Goal: Obtain resource: Obtain resource

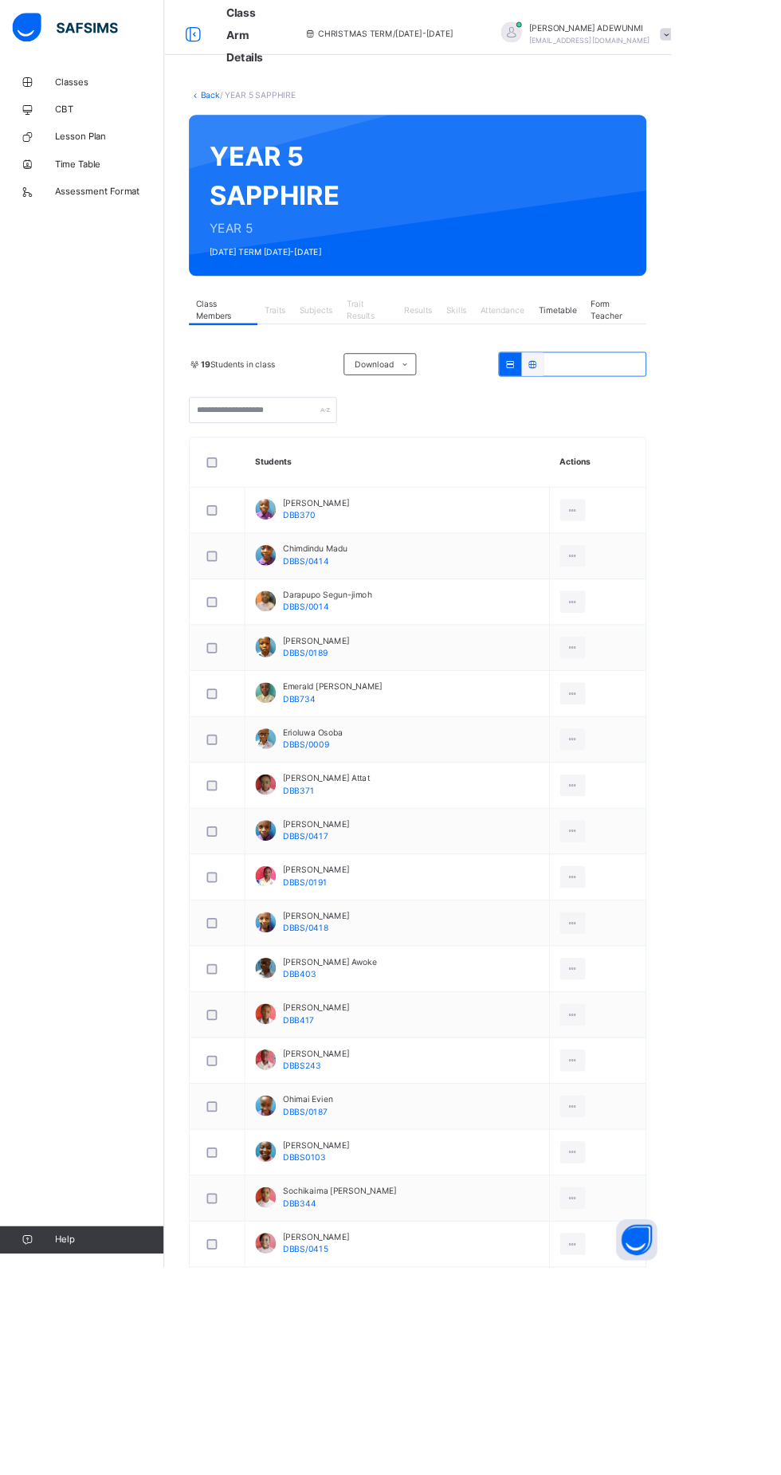
click at [77, 102] on span "Classes" at bounding box center [128, 96] width 128 height 16
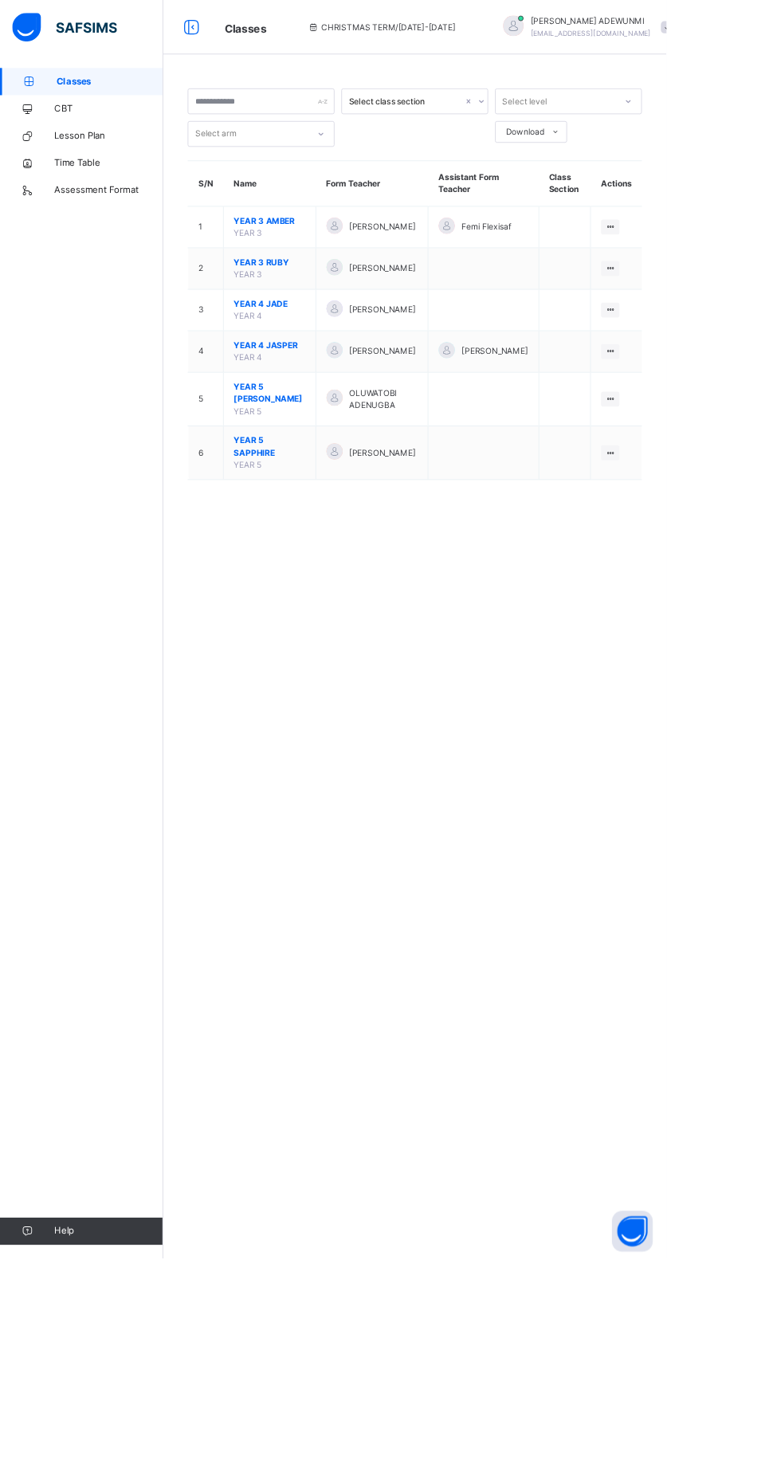
click at [312, 538] on span "YEAR 5 SAPPHIRE" at bounding box center [316, 523] width 84 height 29
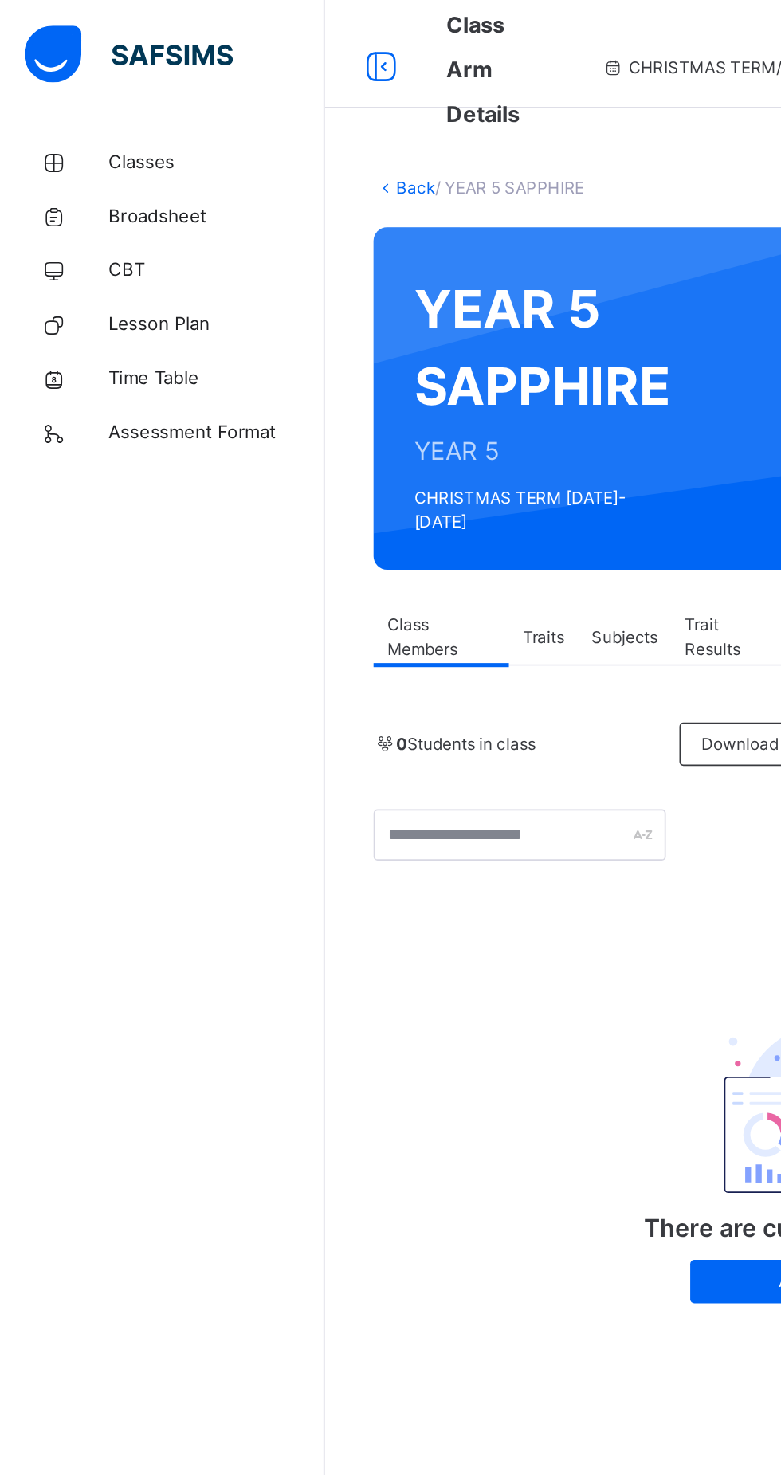
click at [333, 29] on div "CHRISTMAS TERM / 2025-2026" at bounding box center [441, 40] width 238 height 64
click at [355, 33] on span "CHRISTMAS TERM / 2025-2026" at bounding box center [441, 40] width 173 height 14
click at [366, 23] on div "CHRISTMAS TERM / 2025-2026" at bounding box center [441, 40] width 238 height 64
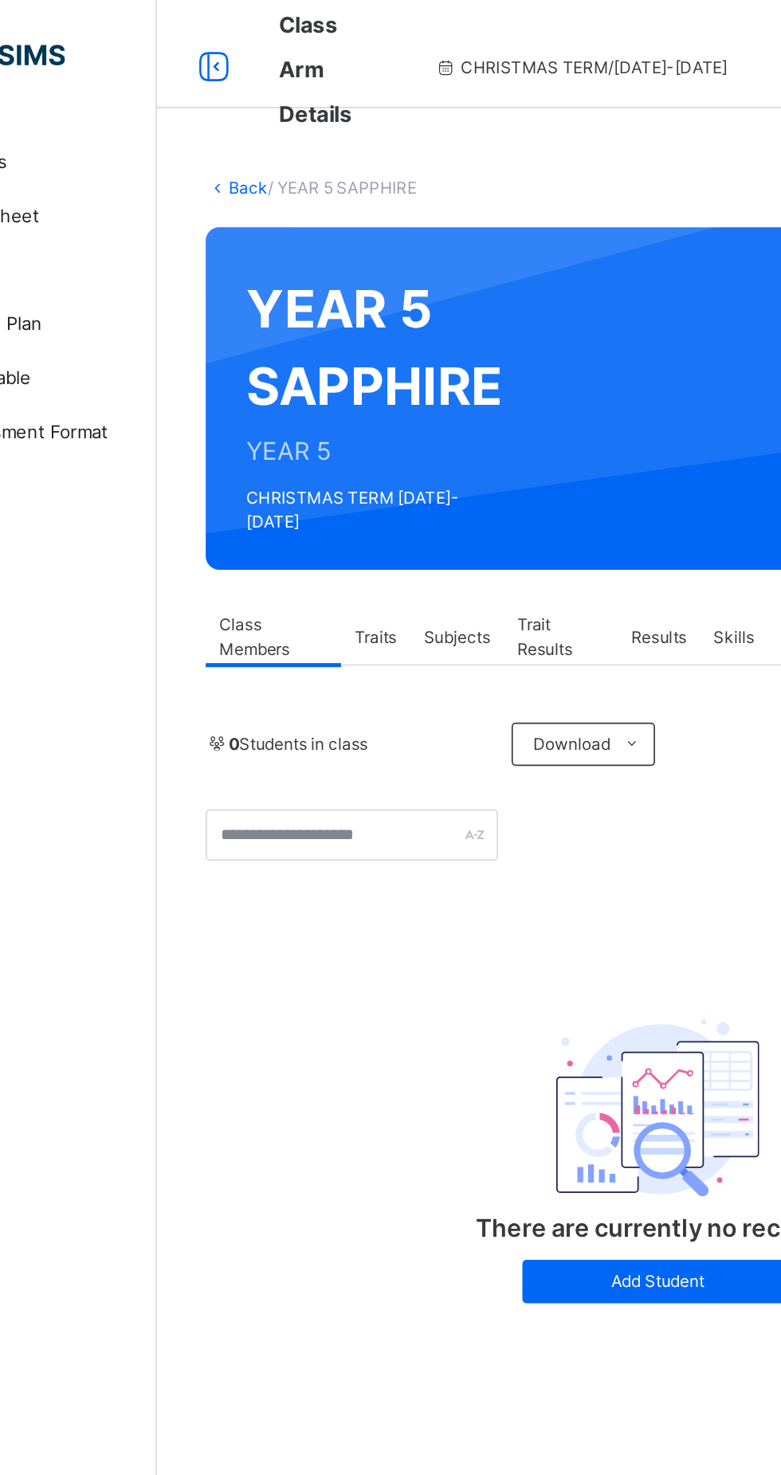
click at [450, 36] on span "CHRISTMAS TERM / 2025-2026" at bounding box center [441, 40] width 173 height 14
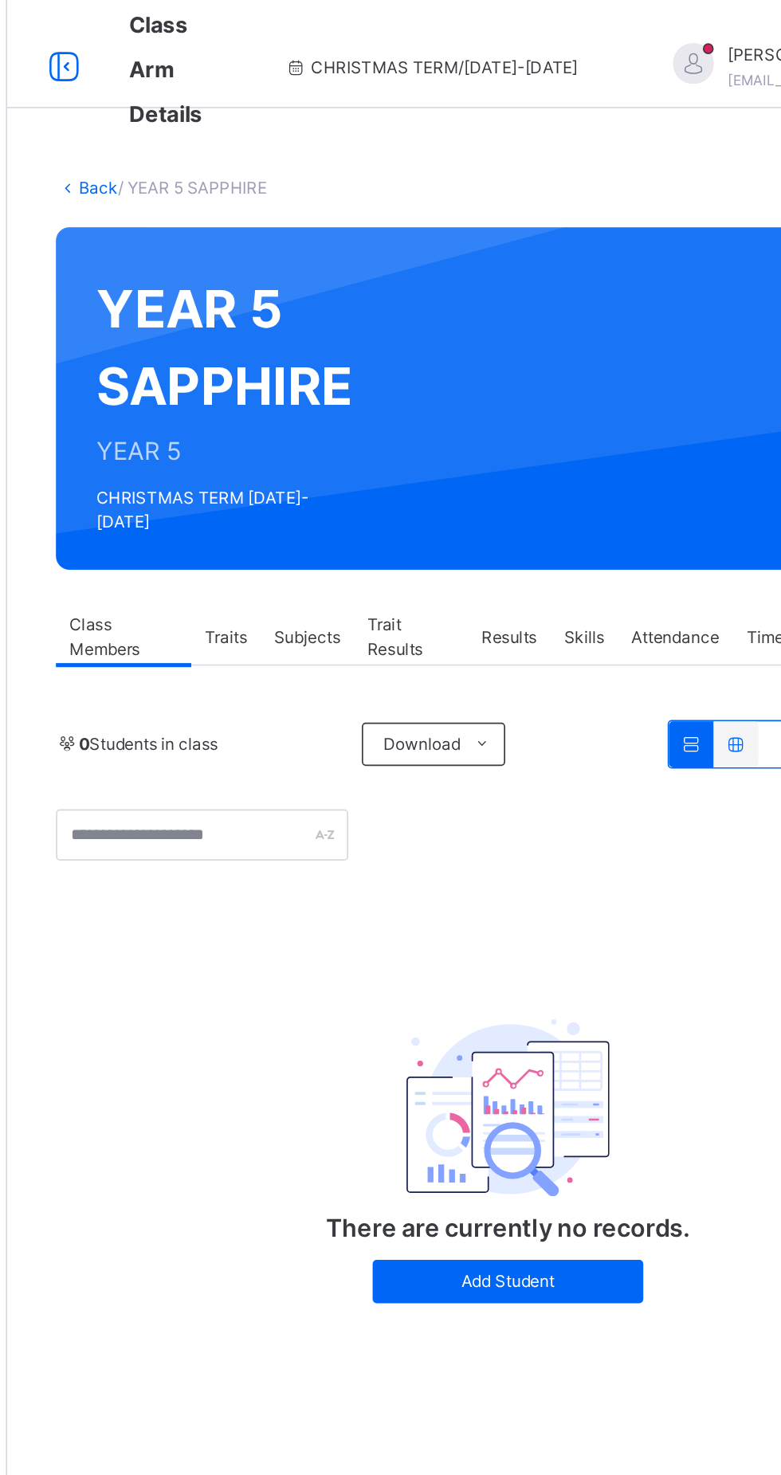
click at [446, 26] on div "CHRISTMAS TERM / 2025-2026" at bounding box center [441, 40] width 238 height 64
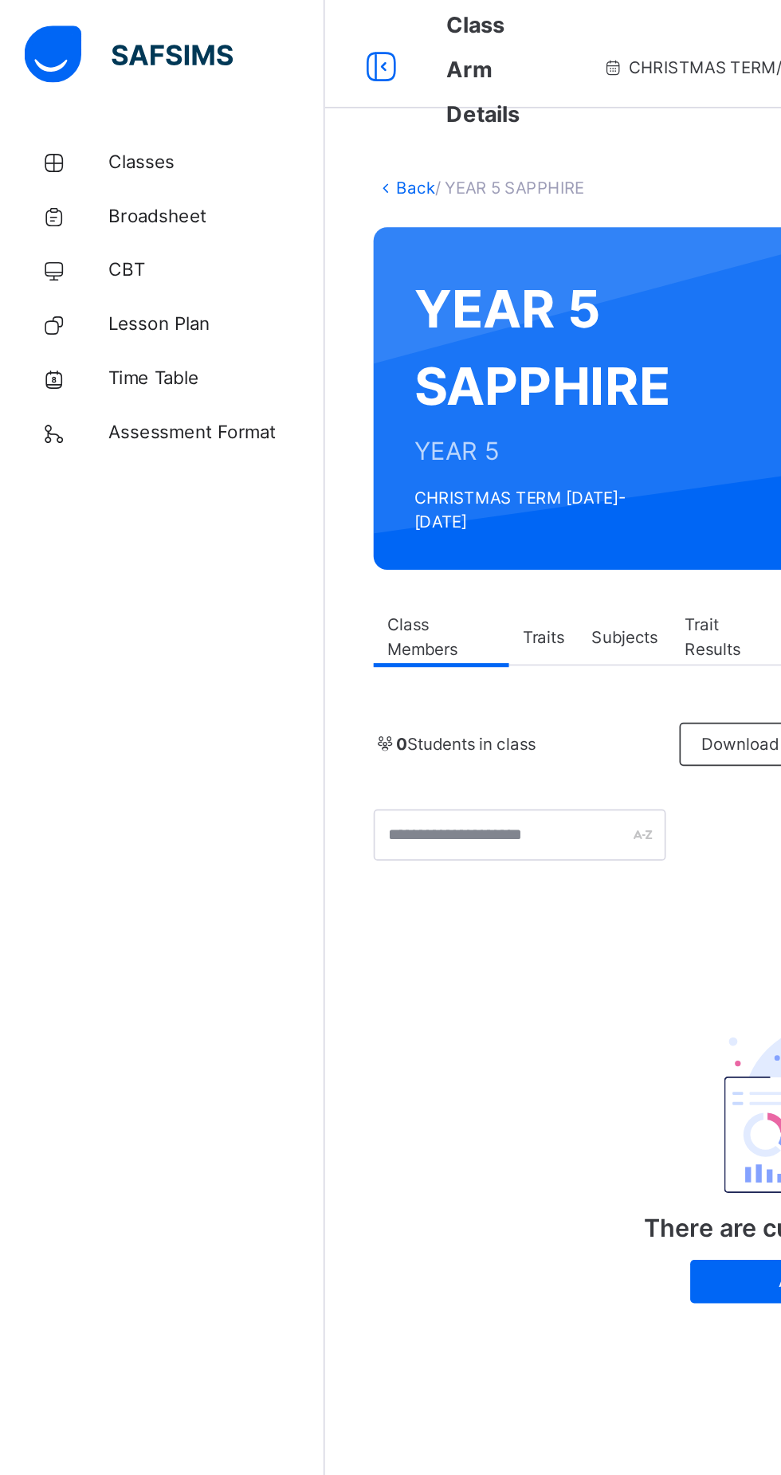
click at [75, 131] on span "Broadsheet" at bounding box center [128, 128] width 128 height 16
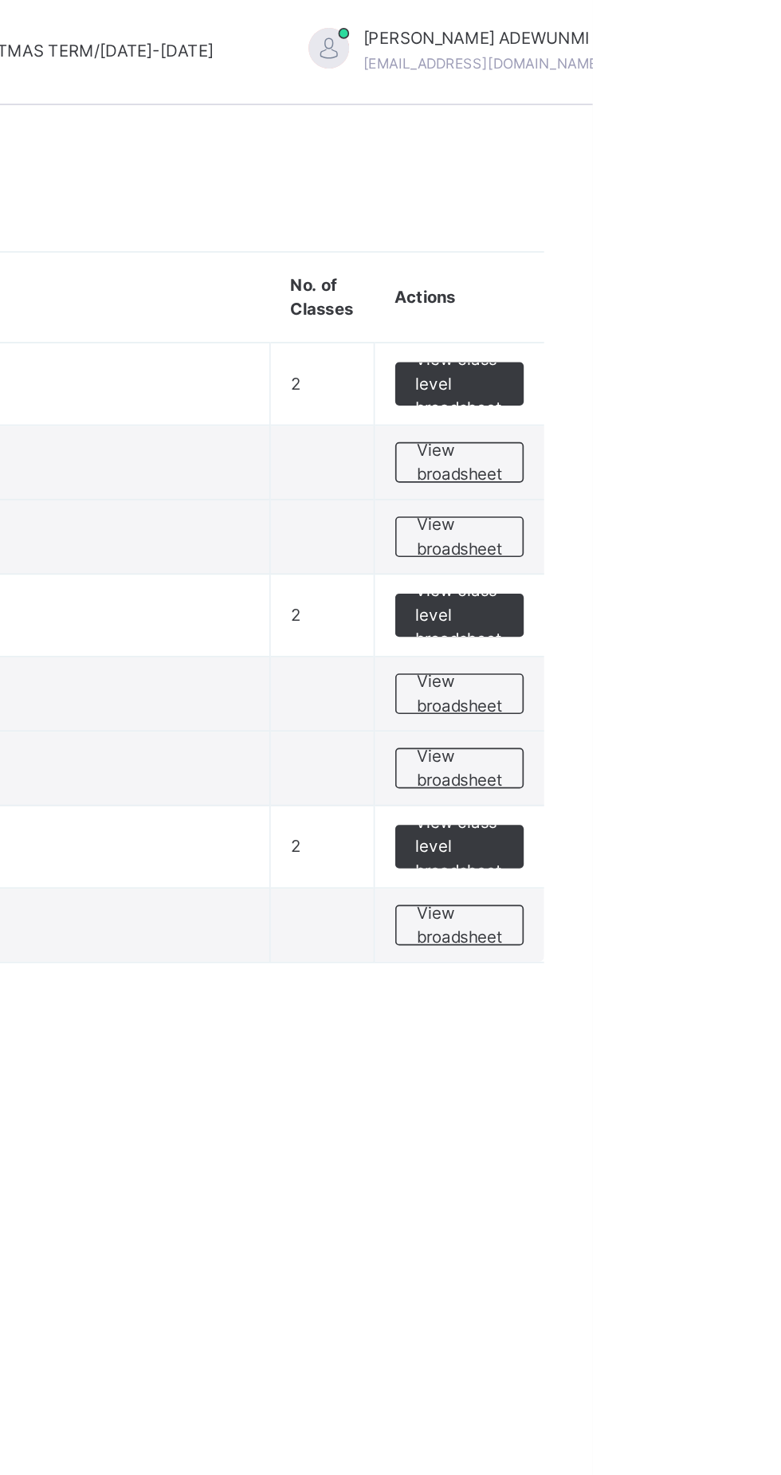
click at [705, 497] on span "View class level broadsheet" at bounding box center [703, 500] width 52 height 43
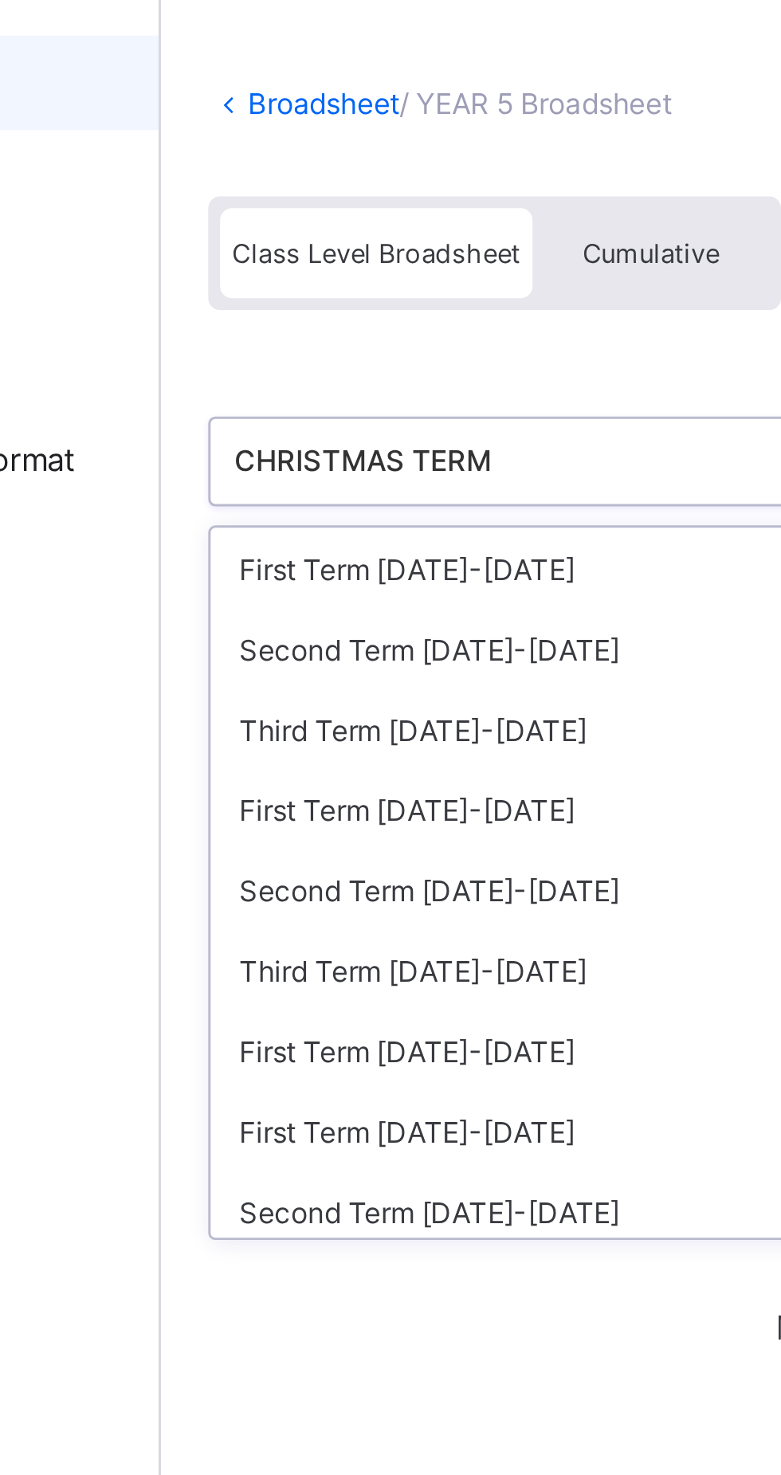
scroll to position [86, 0]
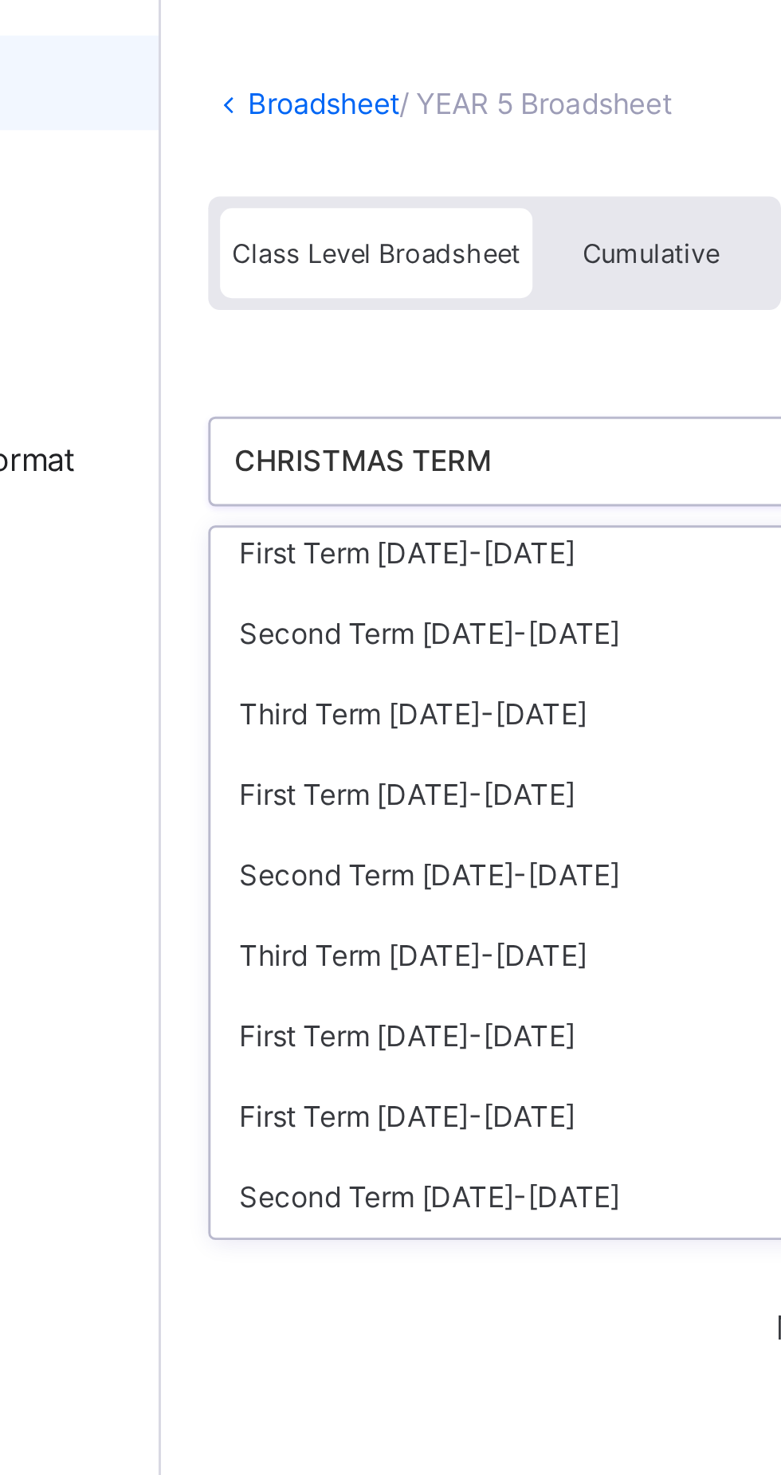
click at [280, 344] on div "Third Term 2024-2025" at bounding box center [327, 340] width 238 height 27
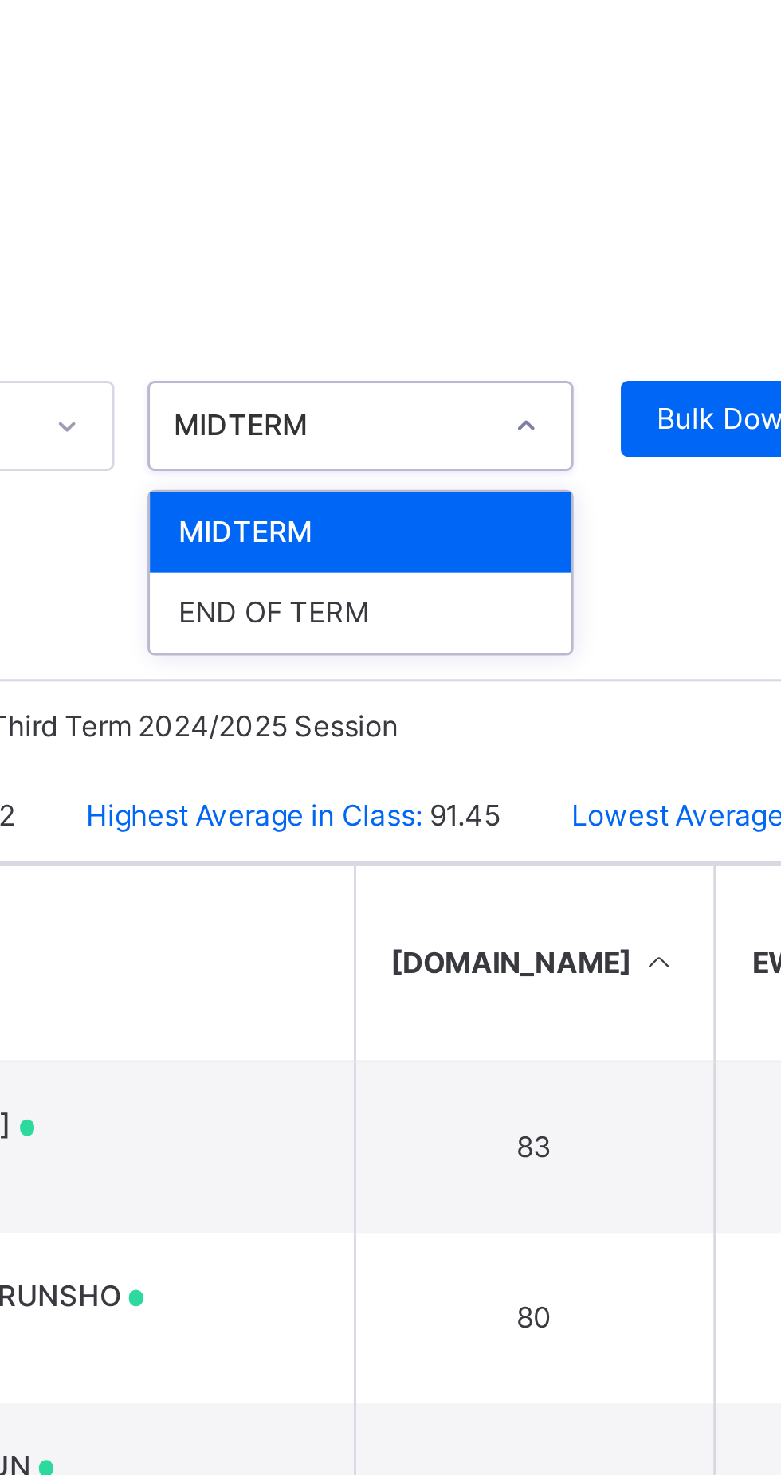
click at [545, 320] on div "END OF TERM" at bounding box center [529, 317] width 142 height 27
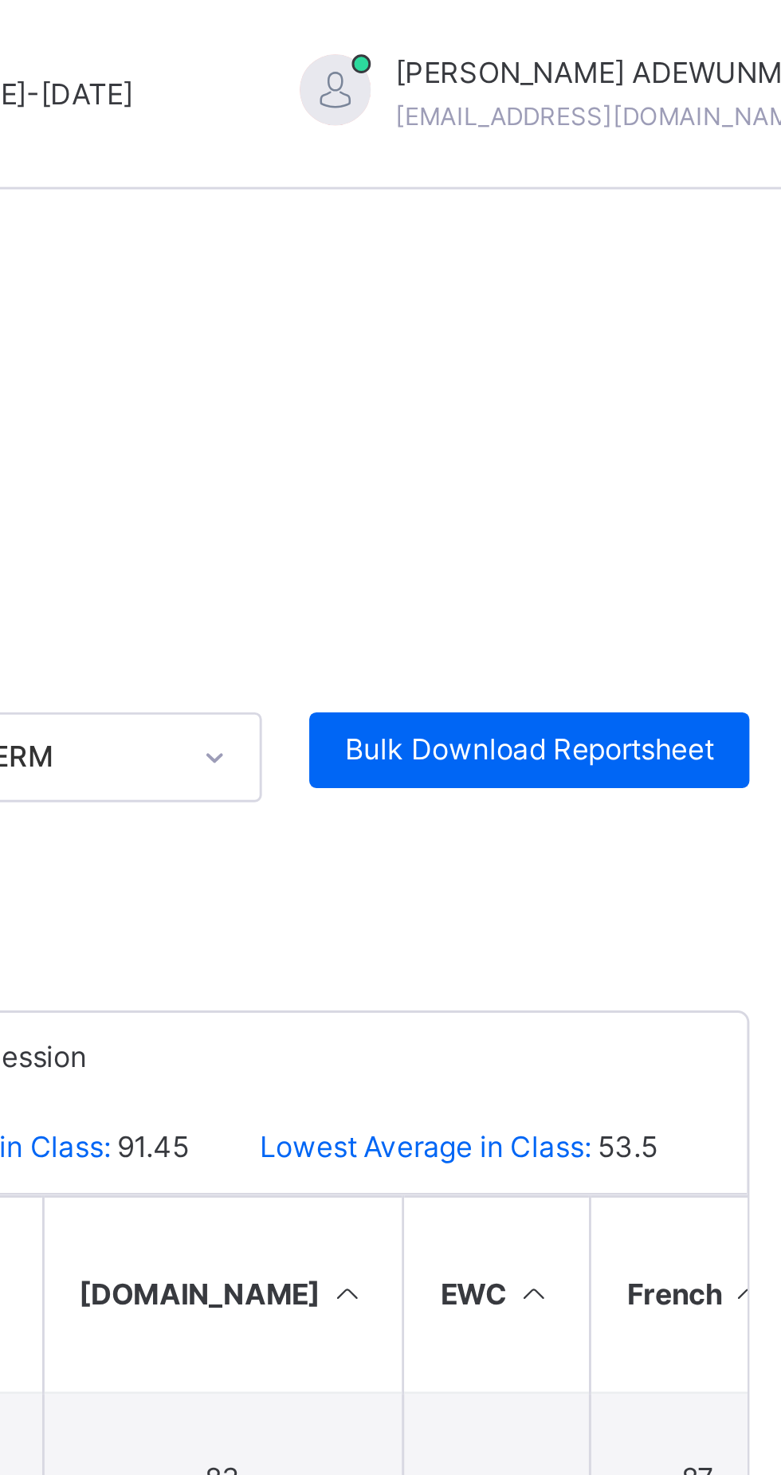
click at [678, 249] on span "Bulk Download Reportsheet" at bounding box center [691, 253] width 124 height 14
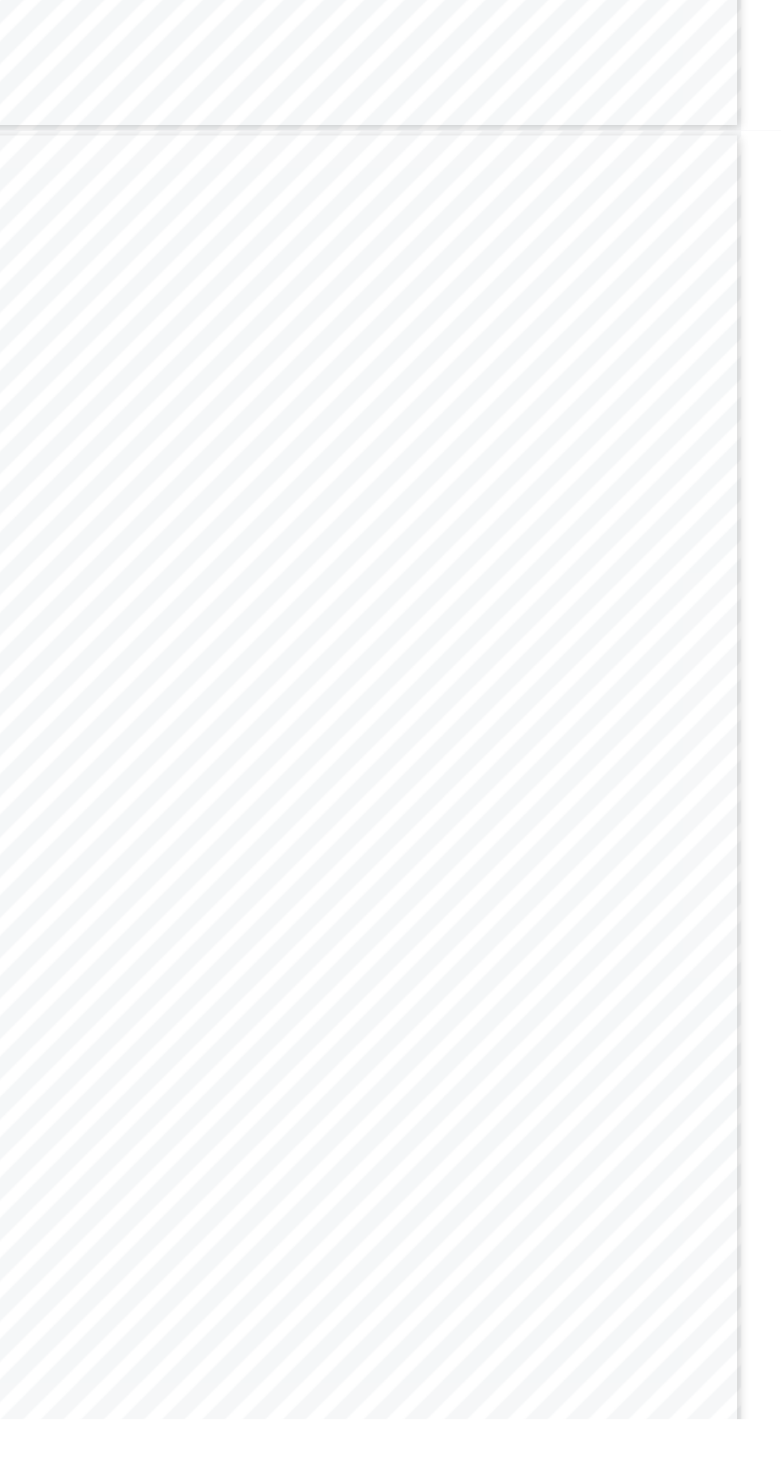
scroll to position [40502, 0]
click at [428, 1166] on div "CORE SUBJECTS COMPETENCY FEEDBACK NUMERACY Maziidah is gradually building her c…" at bounding box center [390, 1081] width 617 height 872
click at [485, 1342] on div "CORE SUBJECTS COMPETENCY FEEDBACK NUMERACY Maziidah is gradually building her c…" at bounding box center [390, 1081] width 617 height 872
click at [480, 1342] on div "CORE SUBJECTS COMPETENCY FEEDBACK NUMERACY Maziidah is gradually building her c…" at bounding box center [390, 1081] width 617 height 872
click at [477, 1342] on div "CORE SUBJECTS COMPETENCY FEEDBACK NUMERACY Maziidah is gradually building her c…" at bounding box center [390, 1081] width 617 height 872
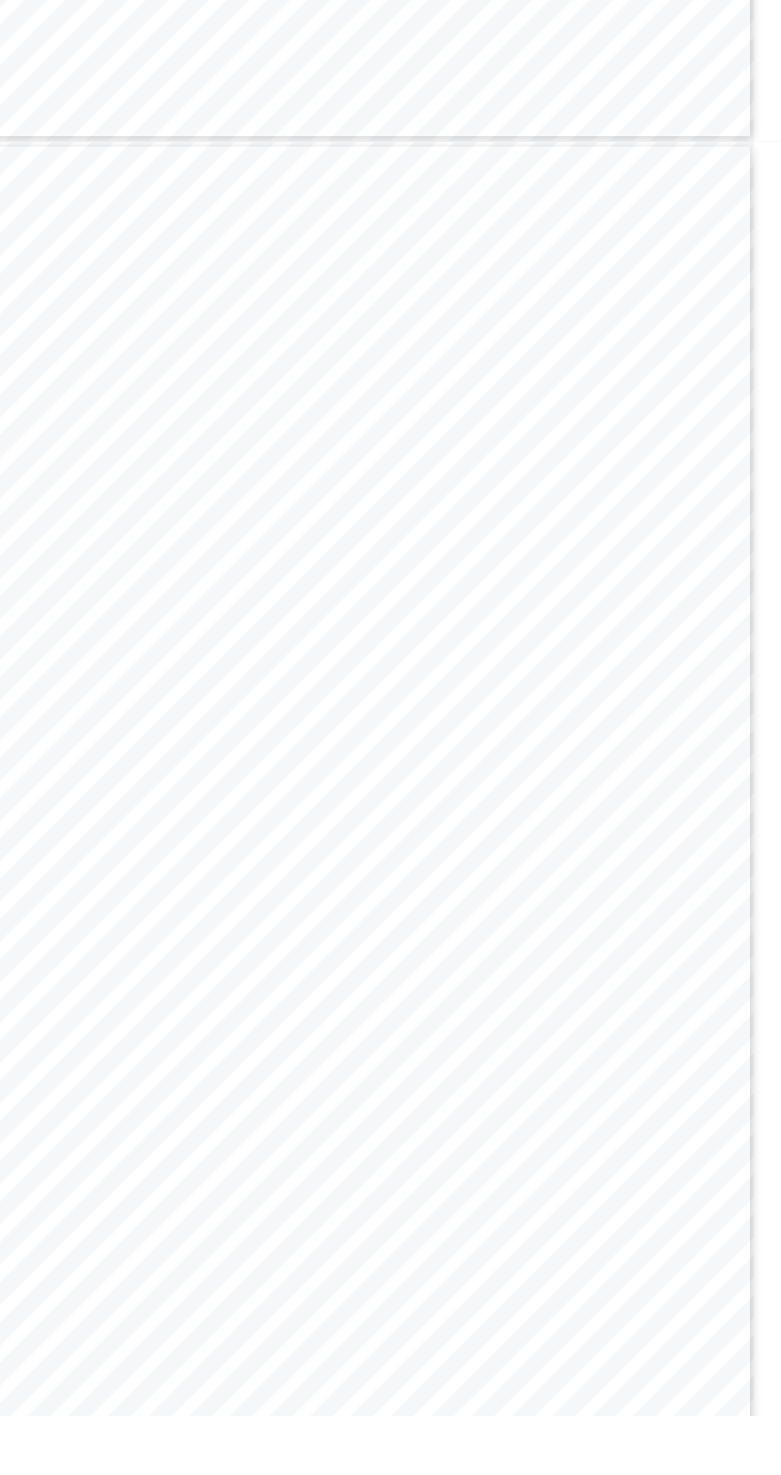
click at [413, 1165] on div "CORE SUBJECTS COMPETENCY FEEDBACK NUMERACY Maziidah is gradually building her c…" at bounding box center [390, 1081] width 617 height 872
